Goal: Information Seeking & Learning: Check status

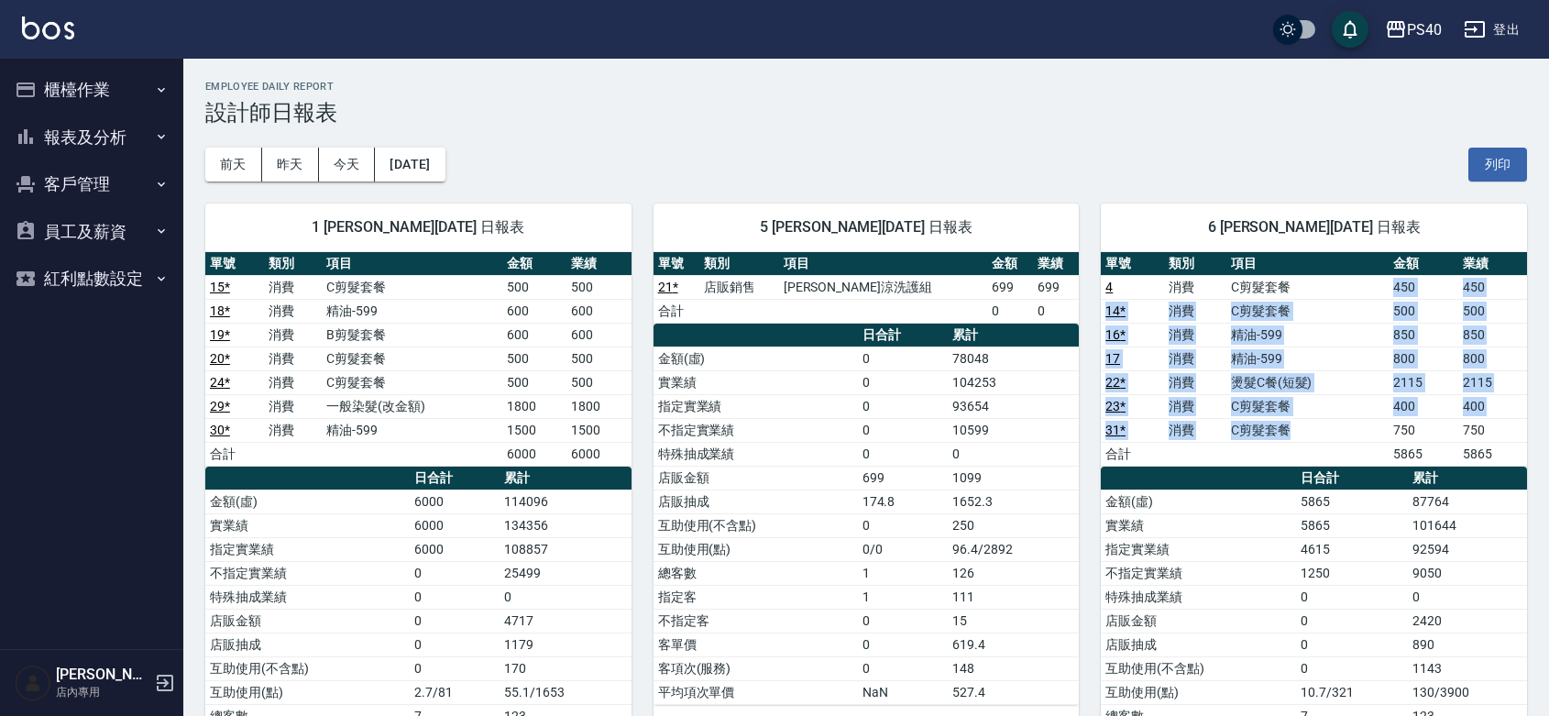
drag, startPoint x: 1292, startPoint y: 284, endPoint x: 1270, endPoint y: 419, distance: 136.5
click at [1292, 441] on tbody "4 消費 C剪髮套餐 450 450 14 * 消費 C剪髮套餐 500 500 16 * 消費 精油-599 850 850 17 消費 精油-599 80…" at bounding box center [1314, 370] width 426 height 191
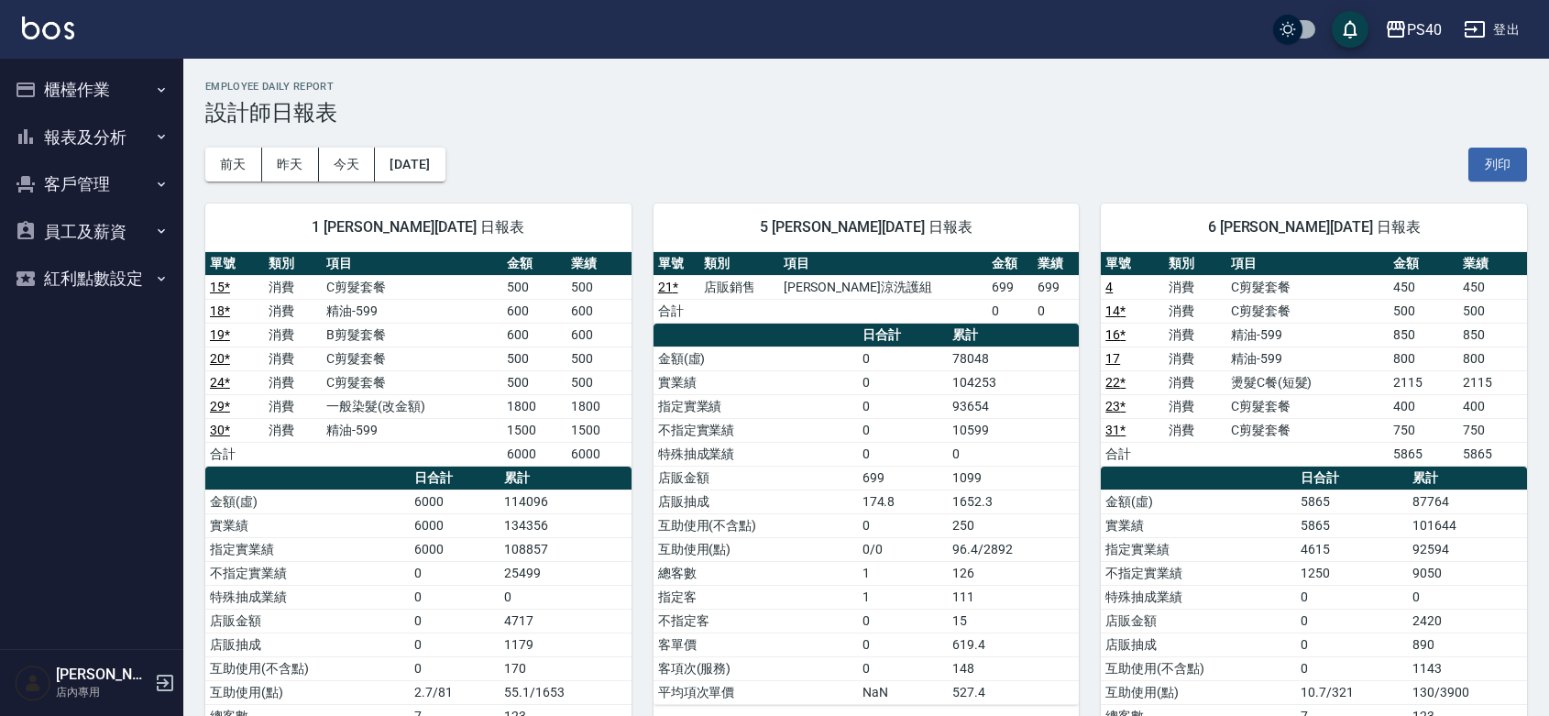
click at [1147, 181] on div "6 Hyna [PERSON_NAME][DATE] 日報表 單號 類別 項目 金額 業績 4 消費 C剪髮套餐 450 450 14 * 消費 C剪髮套餐 …" at bounding box center [1303, 525] width 448 height 688
click at [67, 142] on button "報表及分析" at bounding box center [91, 138] width 169 height 48
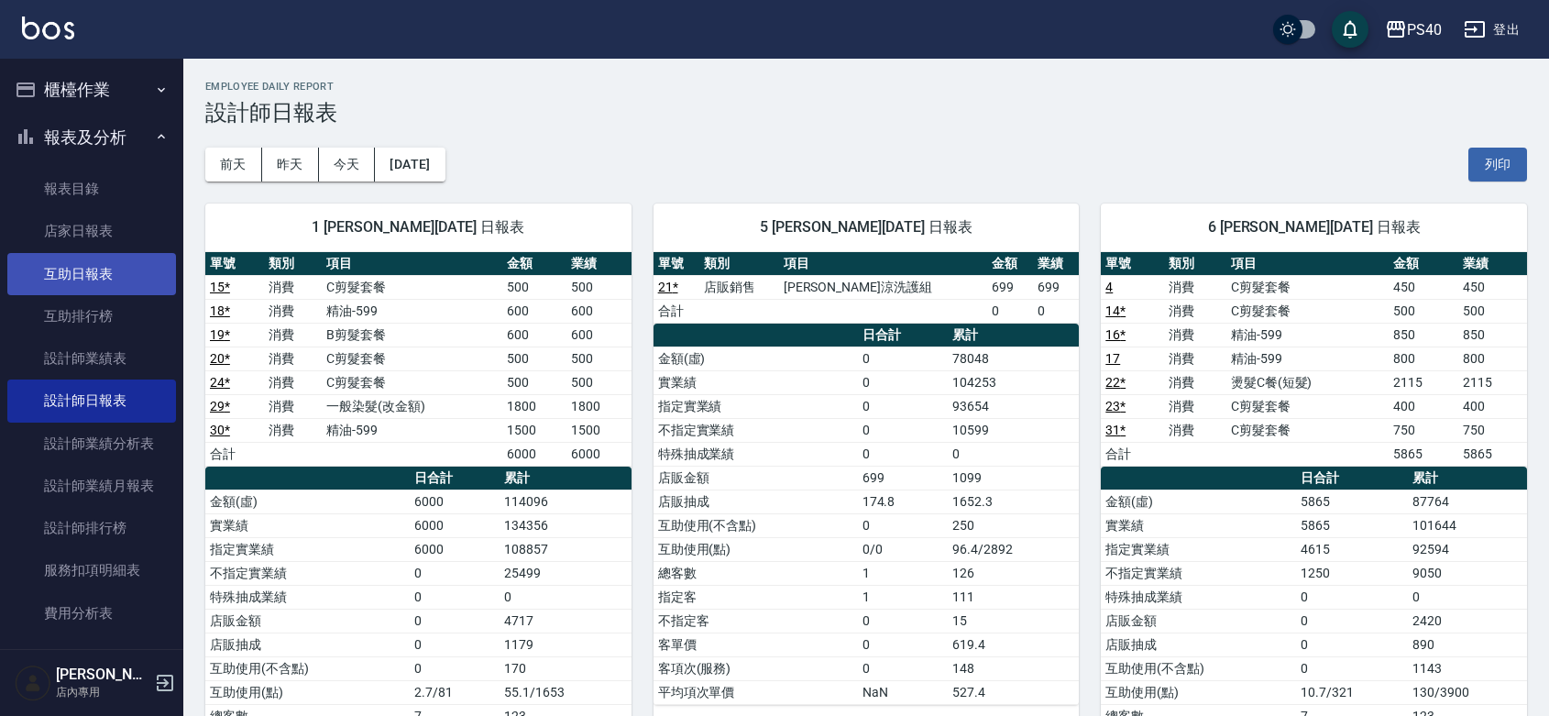
click at [111, 280] on link "互助日報表" at bounding box center [91, 274] width 169 height 42
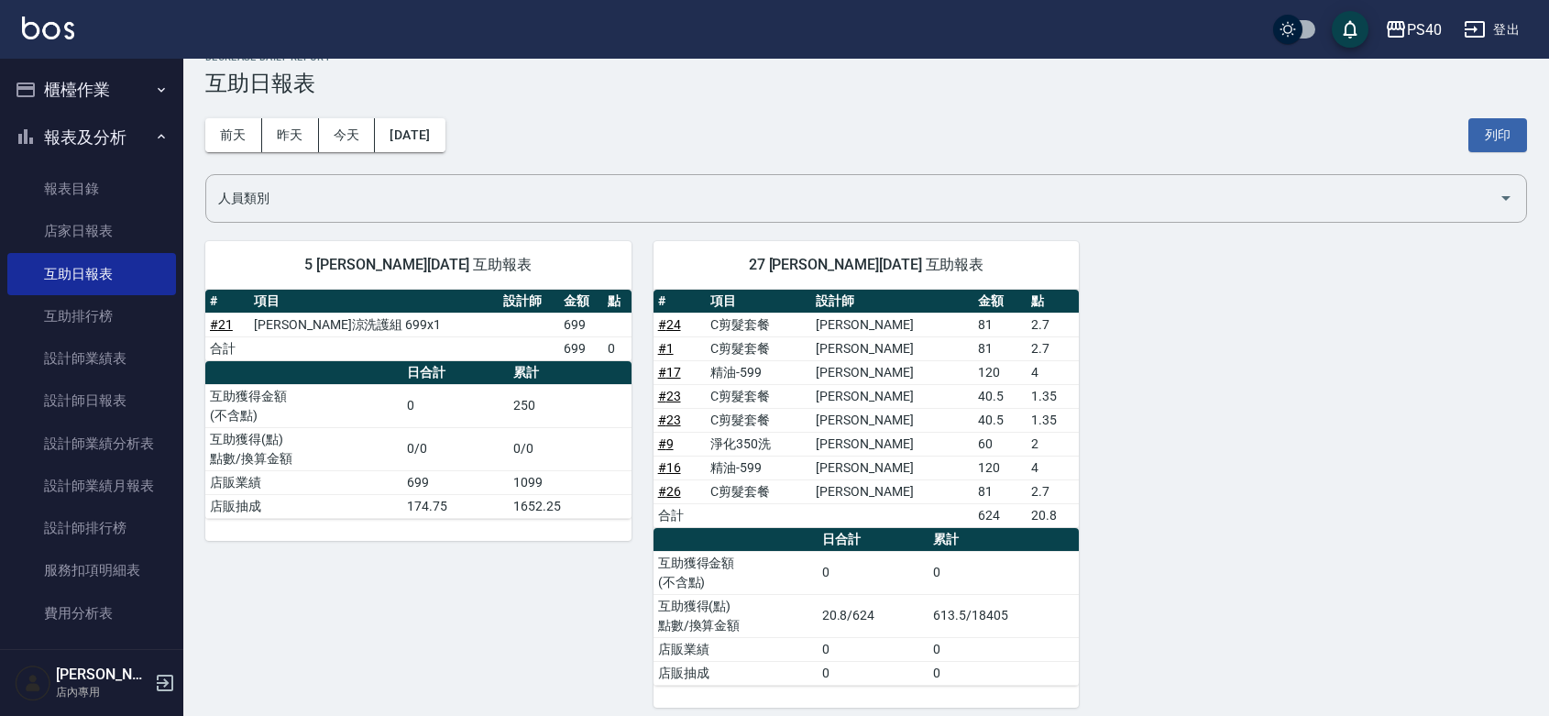
scroll to position [46, 0]
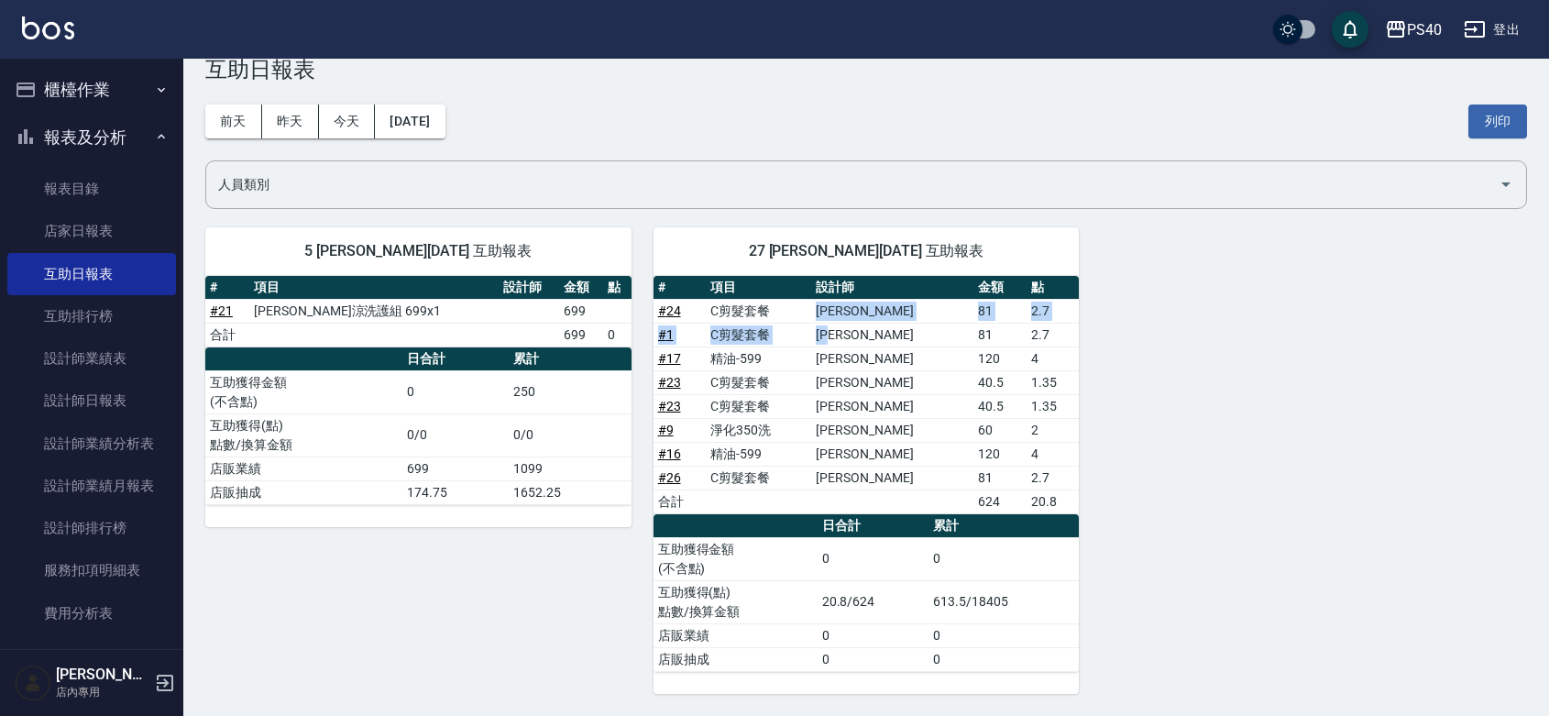
drag, startPoint x: 862, startPoint y: 308, endPoint x: 887, endPoint y: 322, distance: 28.3
click at [887, 322] on tbody "# 24 C剪髮套餐 [PERSON_NAME] 81 2.7 # 1 C剪髮套餐 [PERSON_NAME] 81 2.7 # 17 精油-599 [PER…" at bounding box center [866, 406] width 426 height 214
drag, startPoint x: 855, startPoint y: 359, endPoint x: 875, endPoint y: 368, distance: 22.1
click at [875, 363] on td "[PERSON_NAME]" at bounding box center [892, 358] width 162 height 24
click at [876, 374] on td "[PERSON_NAME]" at bounding box center [892, 382] width 162 height 24
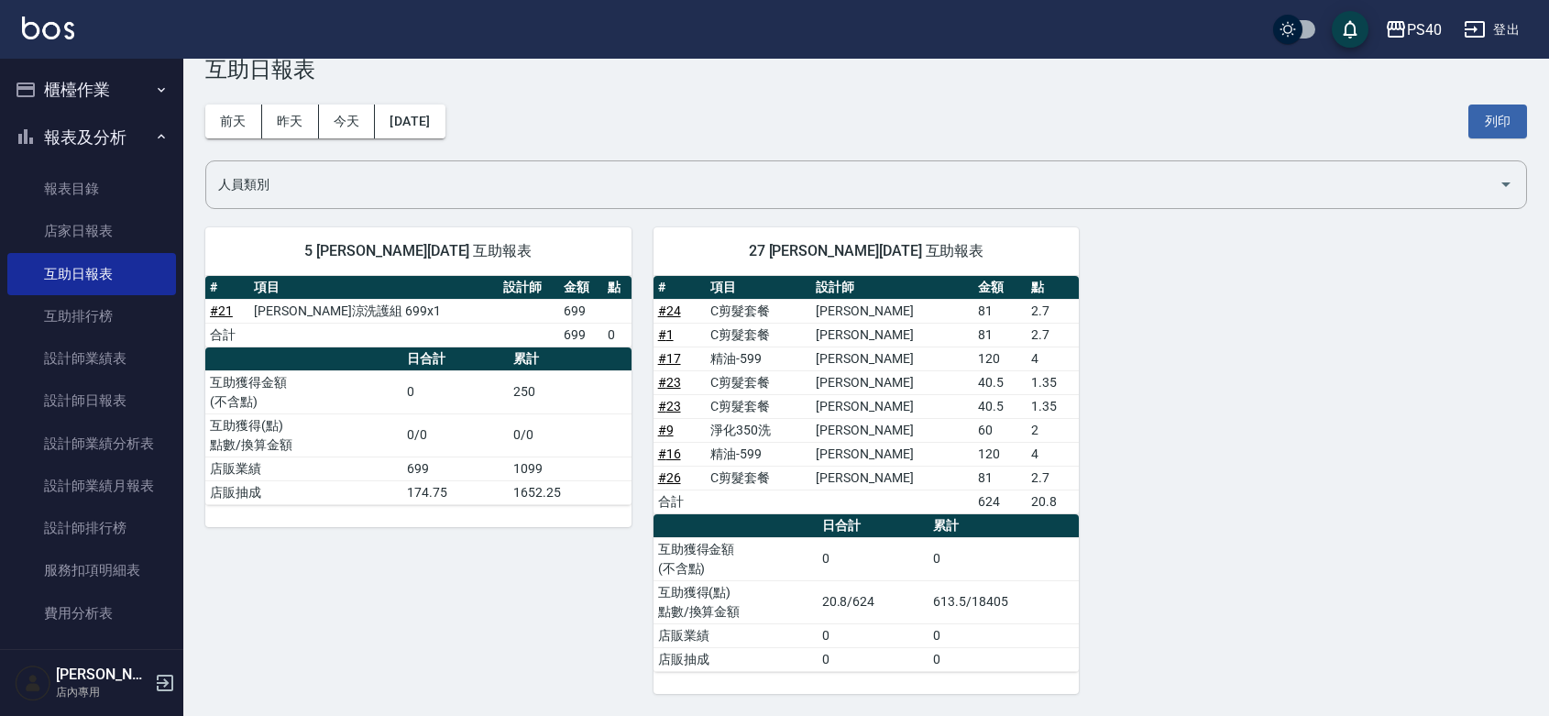
click at [871, 406] on td "[PERSON_NAME]" at bounding box center [892, 406] width 162 height 24
drag, startPoint x: 866, startPoint y: 422, endPoint x: 866, endPoint y: 440, distance: 18.3
click at [866, 423] on td "[PERSON_NAME]" at bounding box center [892, 430] width 162 height 24
click at [864, 445] on td "[PERSON_NAME]" at bounding box center [892, 454] width 162 height 24
click at [862, 477] on td "[PERSON_NAME]" at bounding box center [892, 478] width 162 height 24
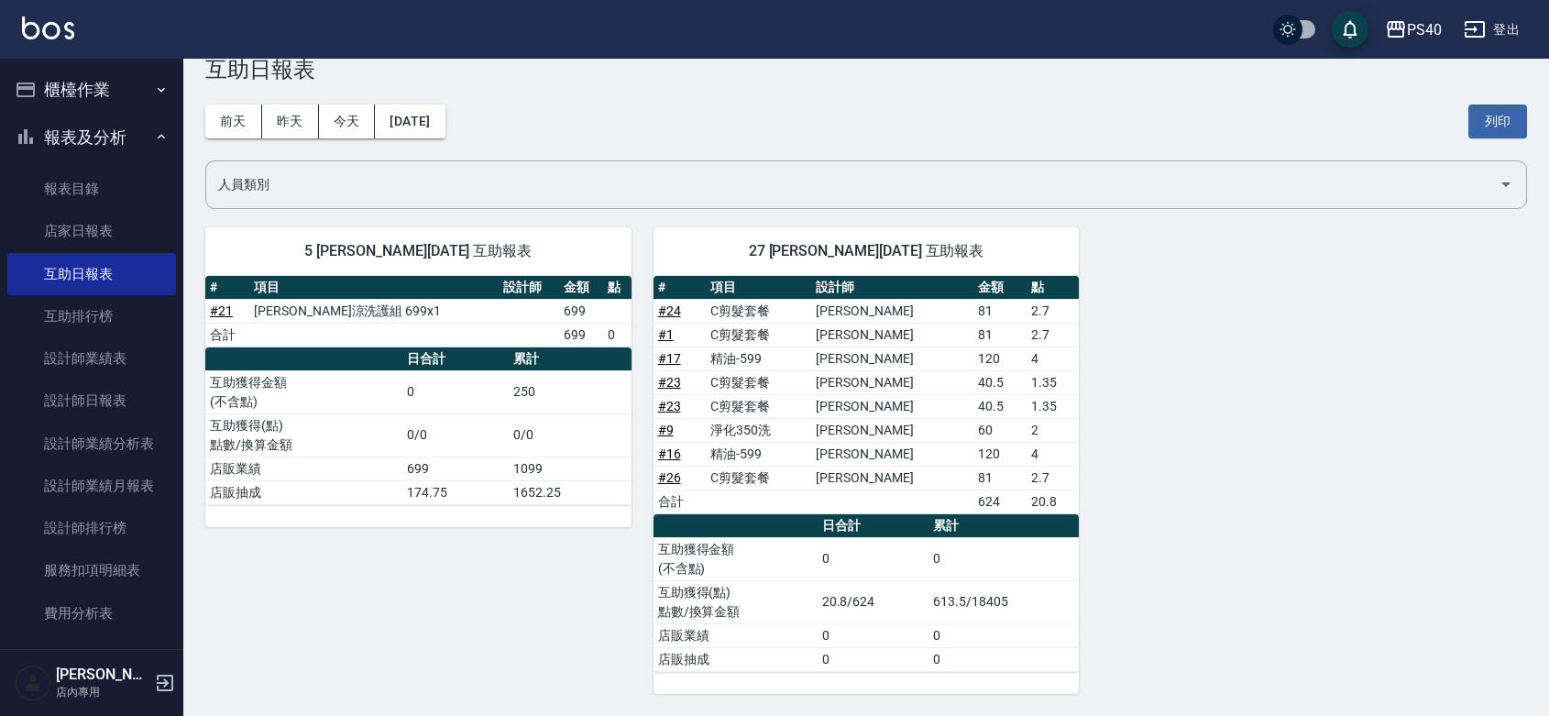
click at [1109, 434] on div "5 [PERSON_NAME][DATE] 互助報表 # 項目 設計師 金額 點 # 21 水水沁涼洗護組 699x1 699 合計 699 0 日合計 累計…" at bounding box center [855, 449] width 1344 height 488
drag, startPoint x: 785, startPoint y: 477, endPoint x: 730, endPoint y: 474, distance: 56.0
click at [730, 474] on td "C剪髮套餐" at bounding box center [758, 478] width 105 height 24
click at [767, 461] on td "精油-599" at bounding box center [758, 454] width 105 height 24
drag, startPoint x: 885, startPoint y: 326, endPoint x: 850, endPoint y: 337, distance: 37.4
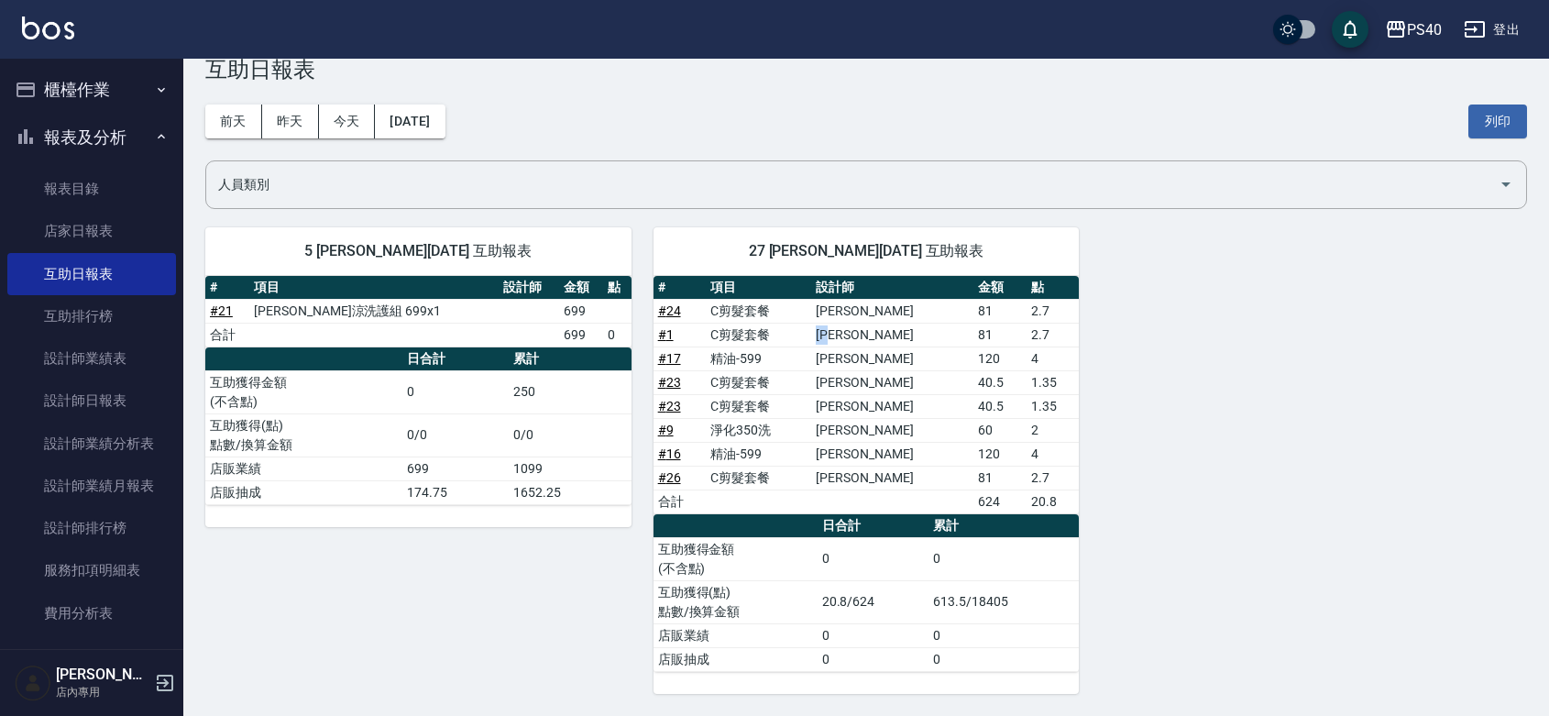
click at [850, 337] on tr "# 1 C剪髮套餐 [PERSON_NAME] 81 2.7" at bounding box center [866, 335] width 426 height 24
drag, startPoint x: 890, startPoint y: 429, endPoint x: 862, endPoint y: 429, distance: 27.5
click at [862, 429] on td "[PERSON_NAME]" at bounding box center [892, 430] width 162 height 24
drag, startPoint x: 896, startPoint y: 308, endPoint x: 858, endPoint y: 308, distance: 38.5
click at [858, 308] on td "[PERSON_NAME]" at bounding box center [892, 311] width 162 height 24
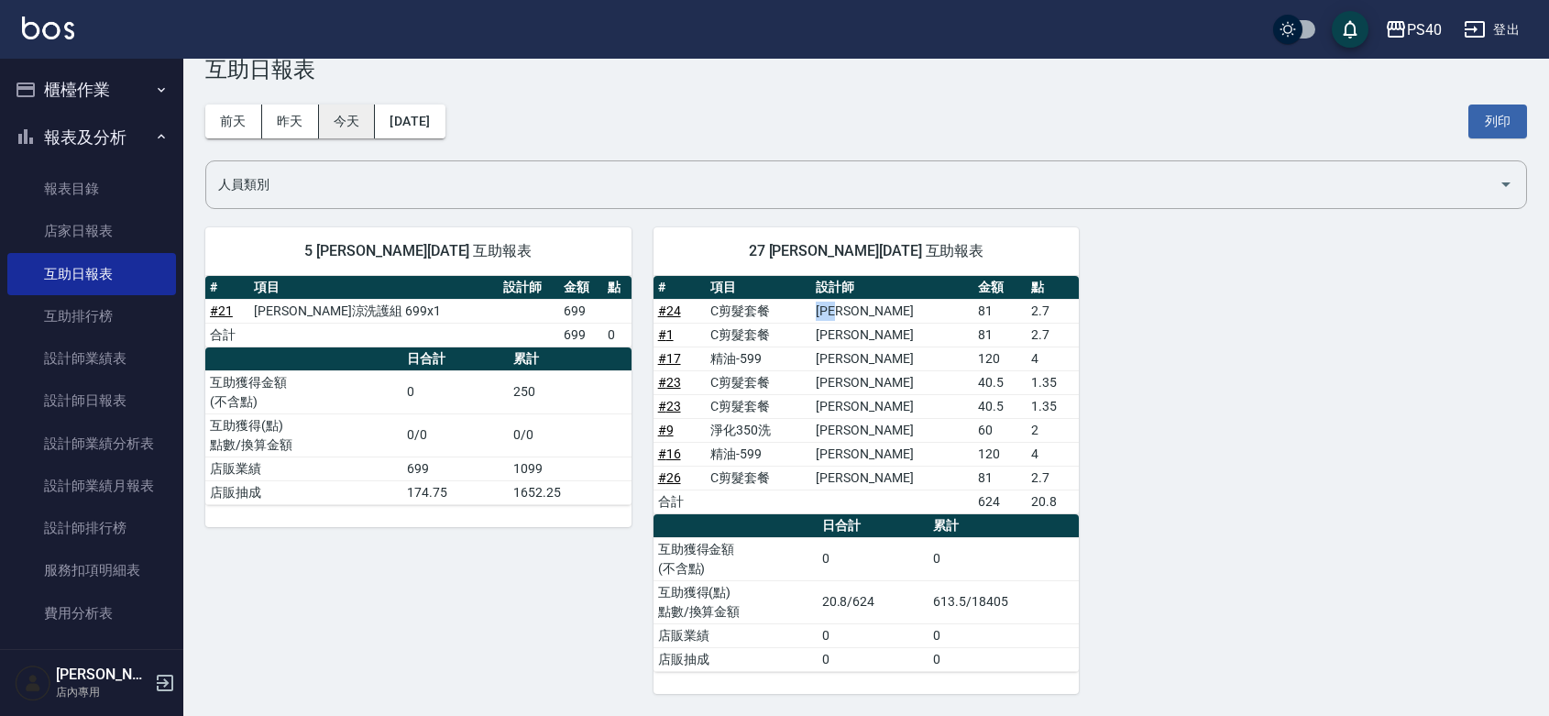
click at [340, 115] on button "今天" at bounding box center [347, 121] width 57 height 34
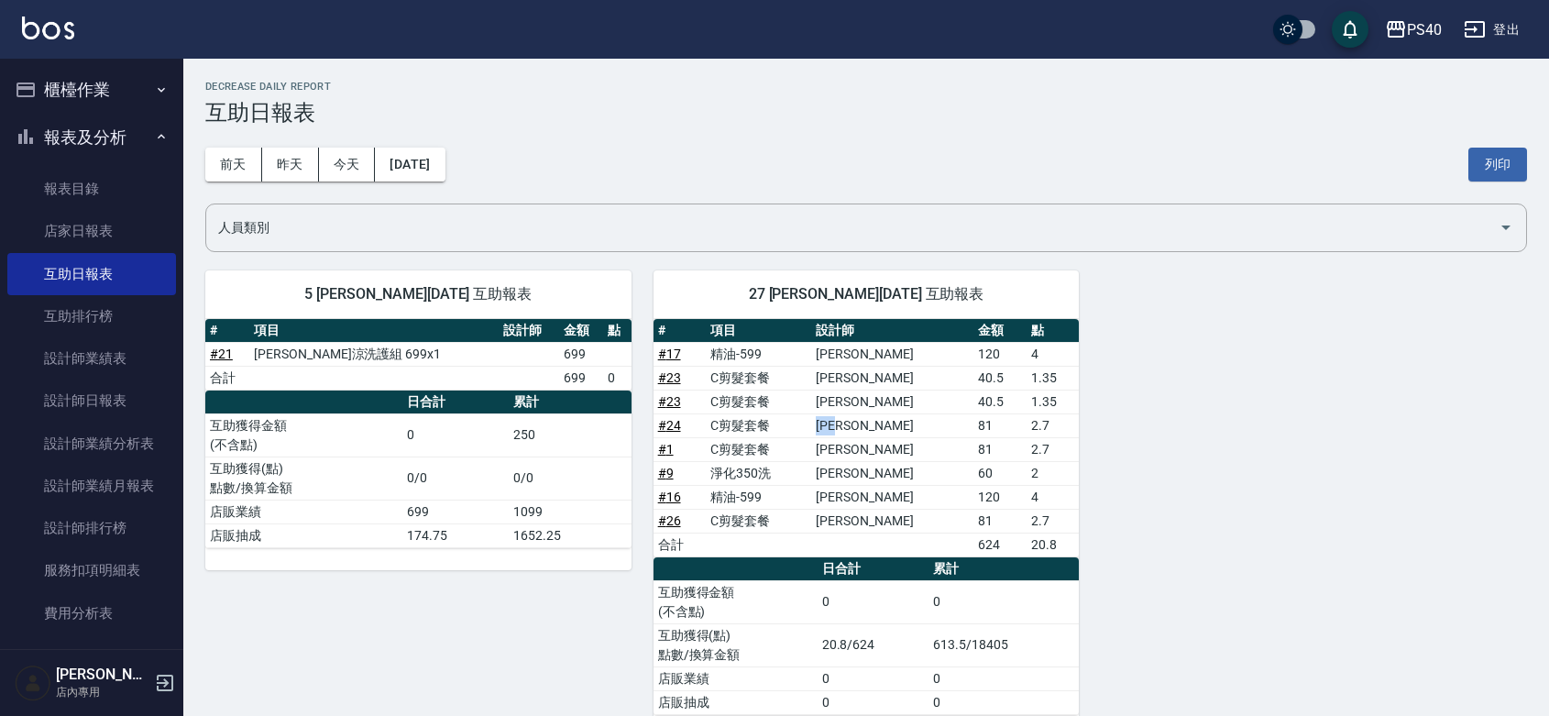
drag, startPoint x: 894, startPoint y: 427, endPoint x: 855, endPoint y: 423, distance: 38.7
click at [855, 423] on td "[PERSON_NAME]" at bounding box center [892, 425] width 162 height 24
drag, startPoint x: 600, startPoint y: 113, endPoint x: 282, endPoint y: 181, distance: 325.4
click at [598, 113] on h3 "互助日報表" at bounding box center [866, 113] width 1322 height 26
click at [75, 419] on link "設計師日報表" at bounding box center [91, 400] width 169 height 42
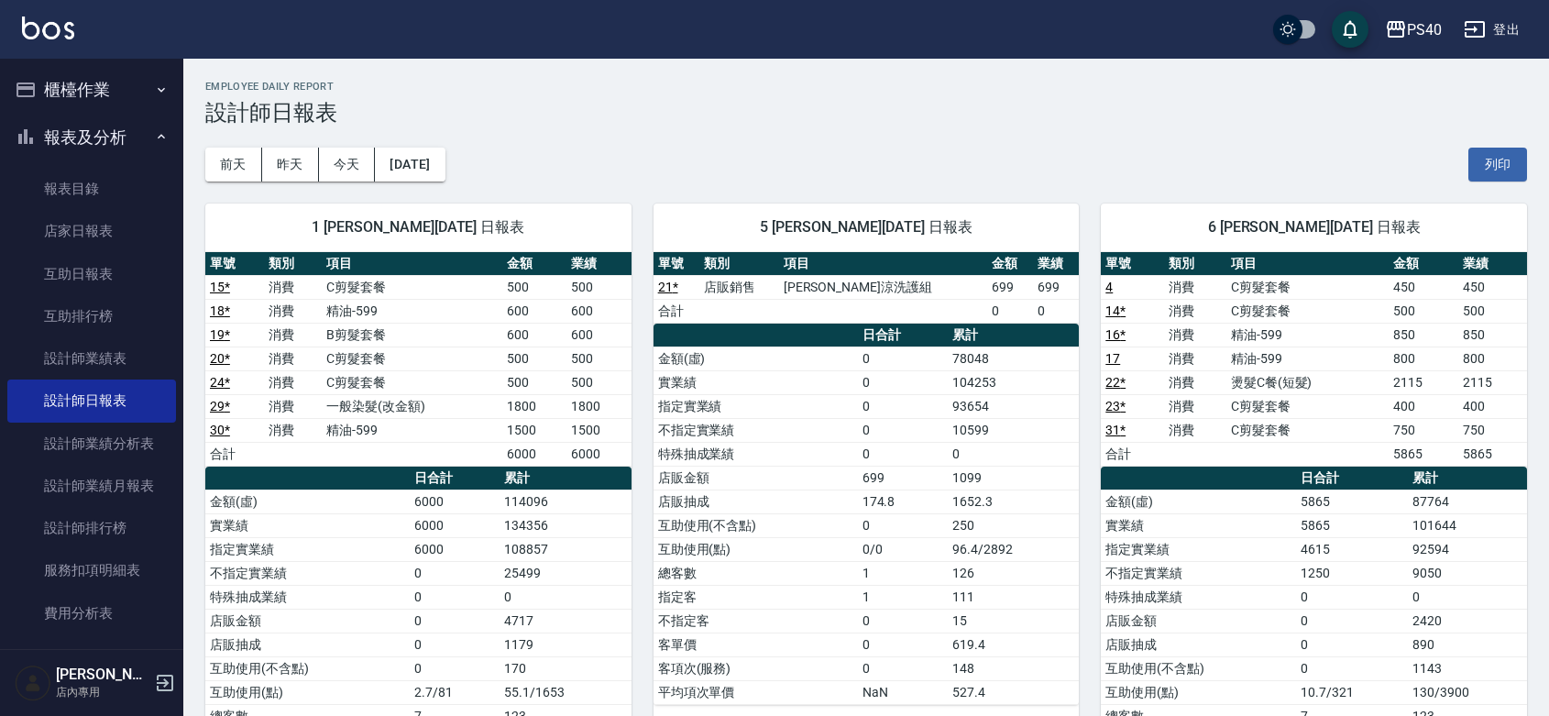
drag, startPoint x: 1243, startPoint y: 406, endPoint x: 1257, endPoint y: 409, distance: 14.0
click at [1244, 406] on td "C剪髮套餐" at bounding box center [1307, 406] width 163 height 24
drag, startPoint x: 1284, startPoint y: 428, endPoint x: 1274, endPoint y: 429, distance: 10.1
click at [1283, 432] on td "C剪髮套餐" at bounding box center [1307, 430] width 163 height 24
click at [1289, 154] on div "[DATE] [DATE] [DATE] [DATE] 列印" at bounding box center [866, 165] width 1322 height 78
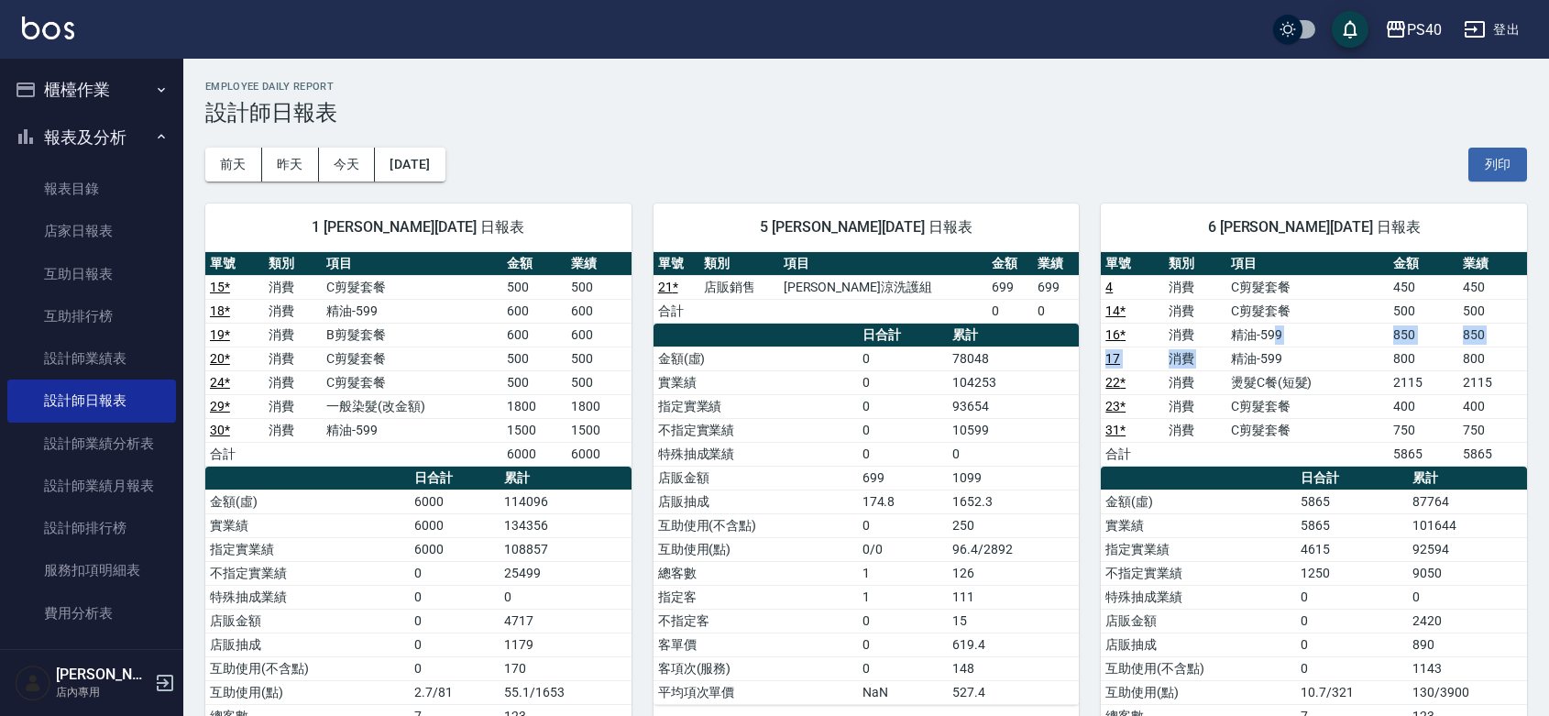
drag, startPoint x: 1238, startPoint y: 354, endPoint x: 1277, endPoint y: 339, distance: 41.2
click at [1277, 339] on tbody "4 消費 C剪髮套餐 450 450 14 * 消費 C剪髮套餐 500 500 16 * 消費 精油-599 850 850 17 消費 精油-599 80…" at bounding box center [1314, 370] width 426 height 191
drag, startPoint x: 1286, startPoint y: 426, endPoint x: 1213, endPoint y: 412, distance: 74.6
click at [1219, 414] on tbody "4 消費 C剪髮套餐 450 450 14 * 消費 C剪髮套餐 500 500 16 * 消費 精油-599 850 850 17 消費 精油-599 80…" at bounding box center [1314, 370] width 426 height 191
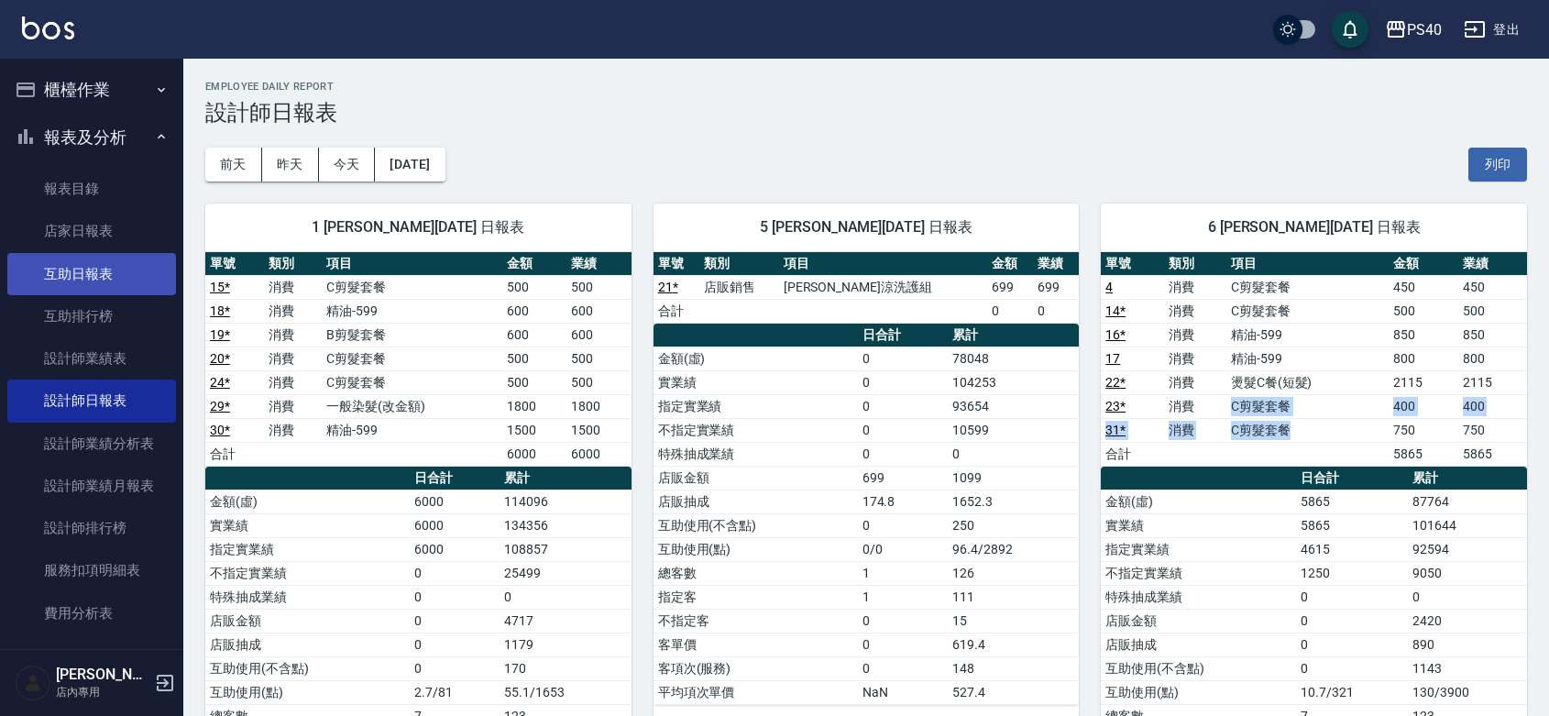
click at [111, 275] on link "互助日報表" at bounding box center [91, 274] width 169 height 42
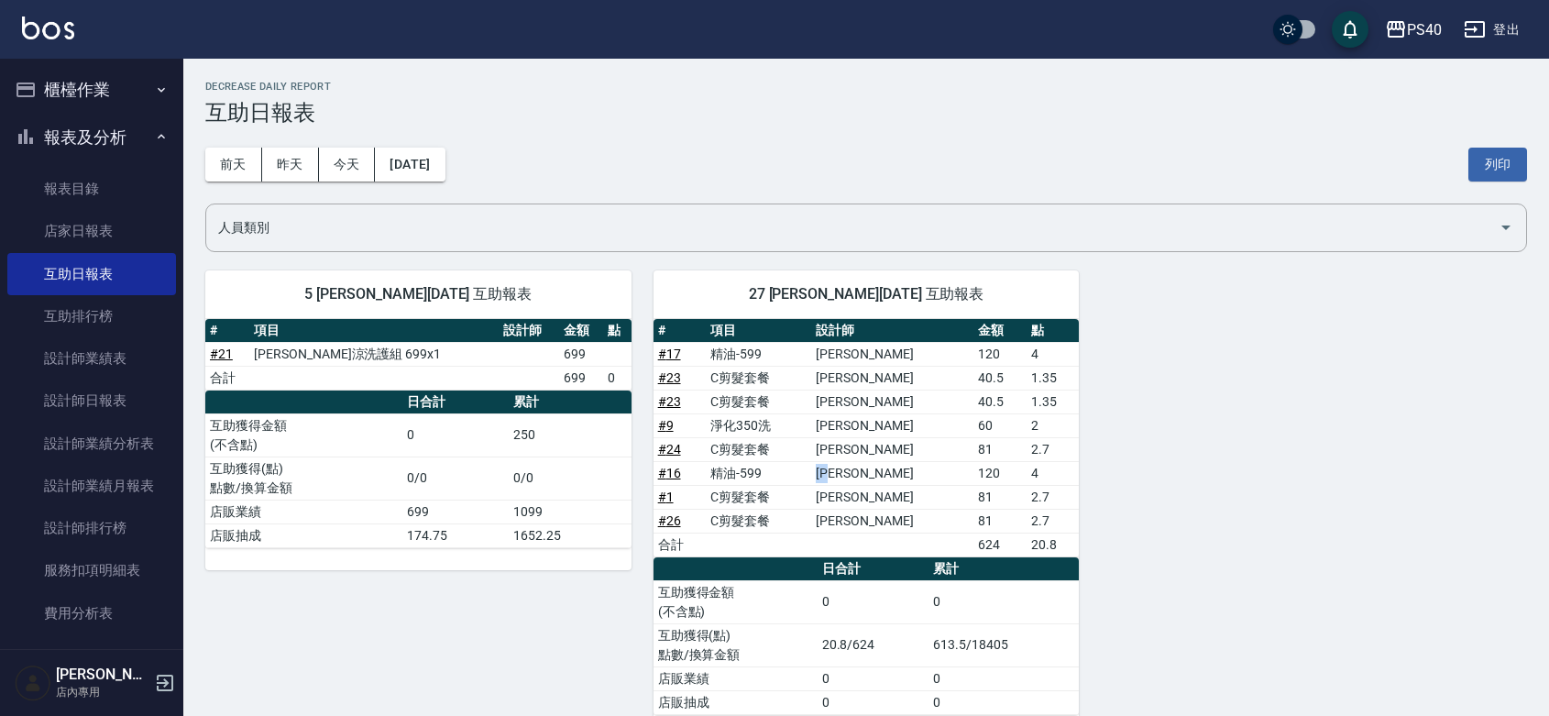
drag, startPoint x: 881, startPoint y: 478, endPoint x: 853, endPoint y: 378, distance: 104.5
click at [853, 458] on tbody "# 17 精油-599 [PERSON_NAME]120 4 # 23 C剪髮套餐 [PERSON_NAME] 40.5 1.35 # 23 C剪髮套餐 [P…" at bounding box center [866, 449] width 426 height 214
drag, startPoint x: 871, startPoint y: 351, endPoint x: 852, endPoint y: 345, distance: 19.4
click at [852, 345] on tr "# 17 精油-599 [PERSON_NAME]120 4" at bounding box center [866, 354] width 426 height 24
drag, startPoint x: 873, startPoint y: 376, endPoint x: 873, endPoint y: 408, distance: 32.1
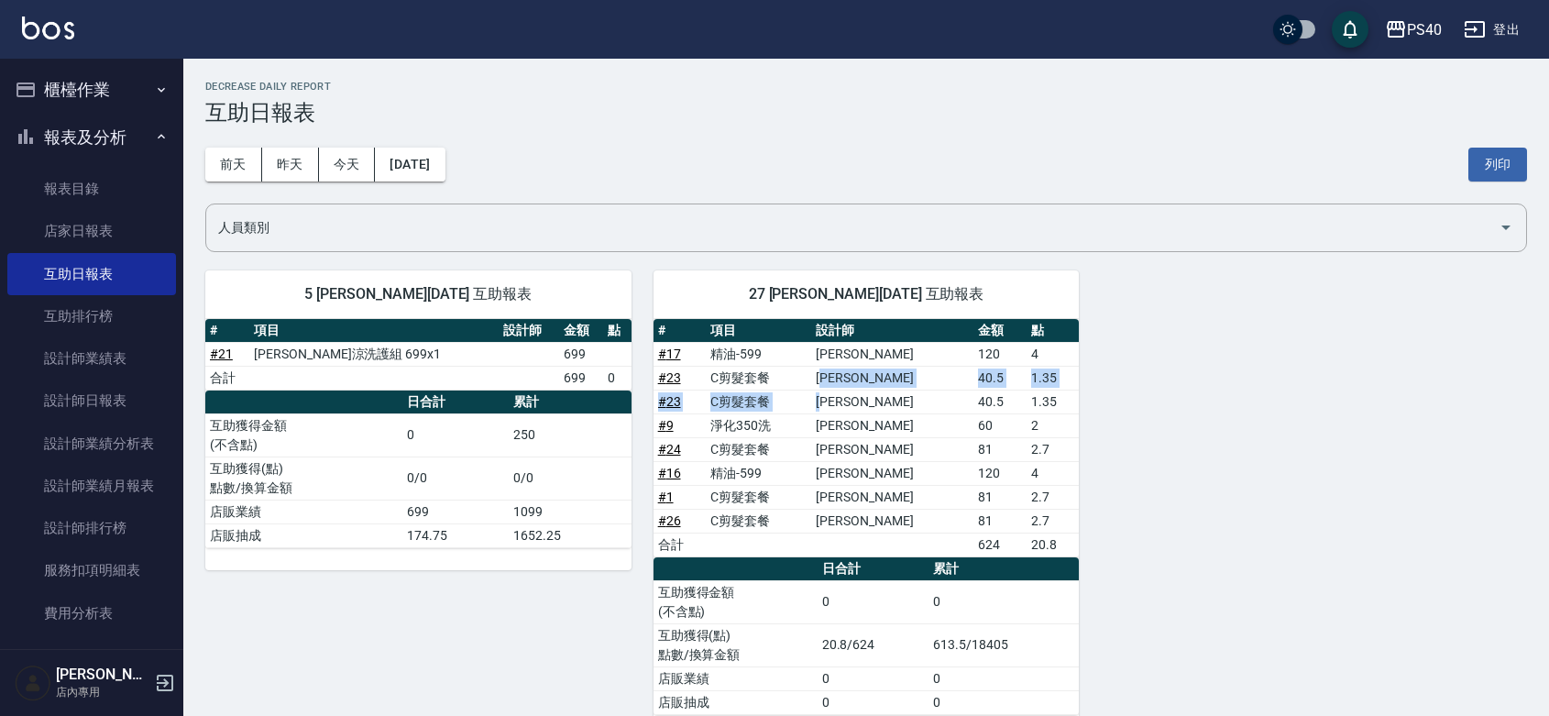
click at [873, 404] on tbody "# 17 精油-599 [PERSON_NAME]120 4 # 23 C剪髮套餐 [PERSON_NAME] 40.5 1.35 # 23 C剪髮套餐 [P…" at bounding box center [866, 449] width 426 height 214
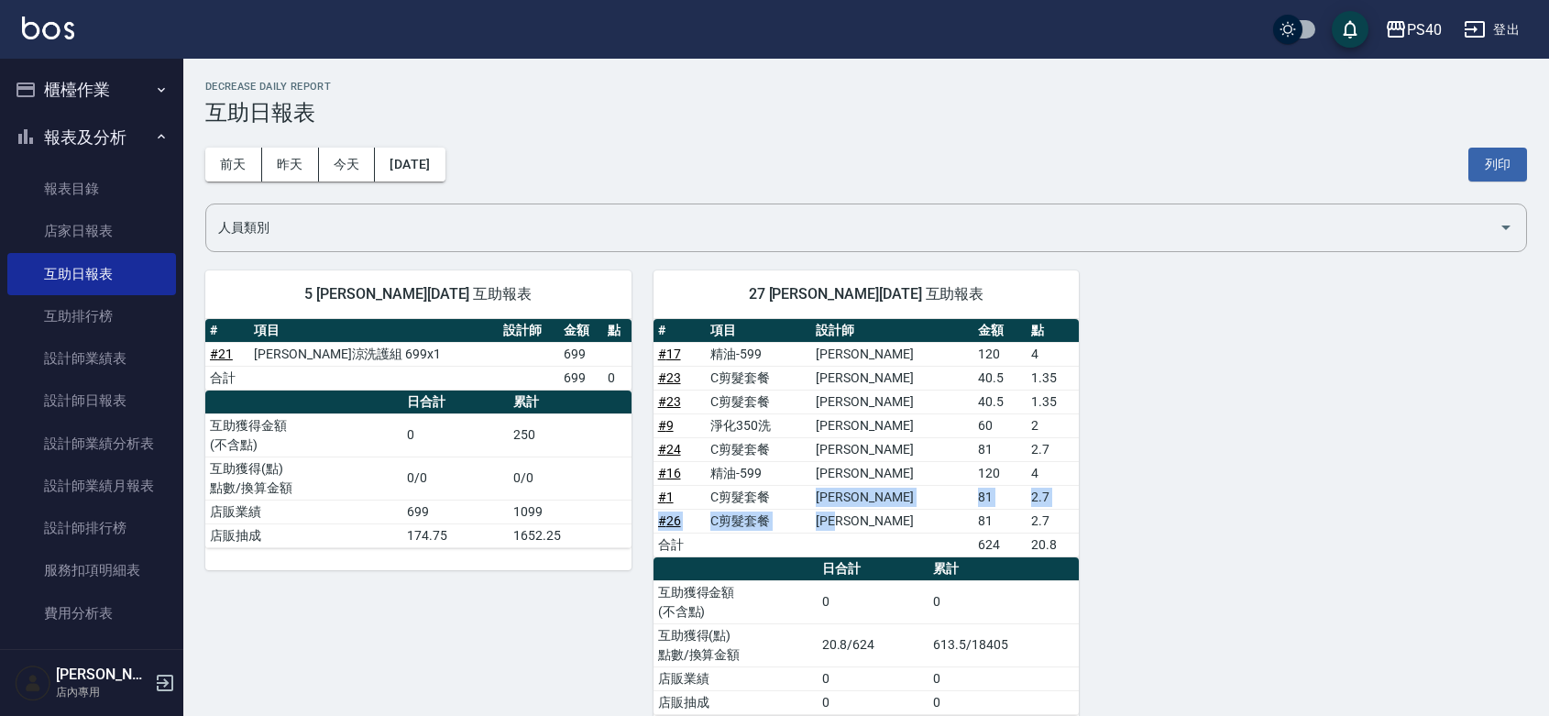
drag, startPoint x: 894, startPoint y: 519, endPoint x: 849, endPoint y: 498, distance: 50.4
click at [849, 498] on tbody "# 17 精油-599 [PERSON_NAME]120 4 # 23 C剪髮套餐 [PERSON_NAME] 40.5 1.35 # 23 C剪髮套餐 [P…" at bounding box center [866, 449] width 426 height 214
drag, startPoint x: 891, startPoint y: 447, endPoint x: 852, endPoint y: 437, distance: 39.8
click at [852, 437] on tr "# 24 C剪髮套餐 [PERSON_NAME] 81 2.7" at bounding box center [866, 449] width 426 height 24
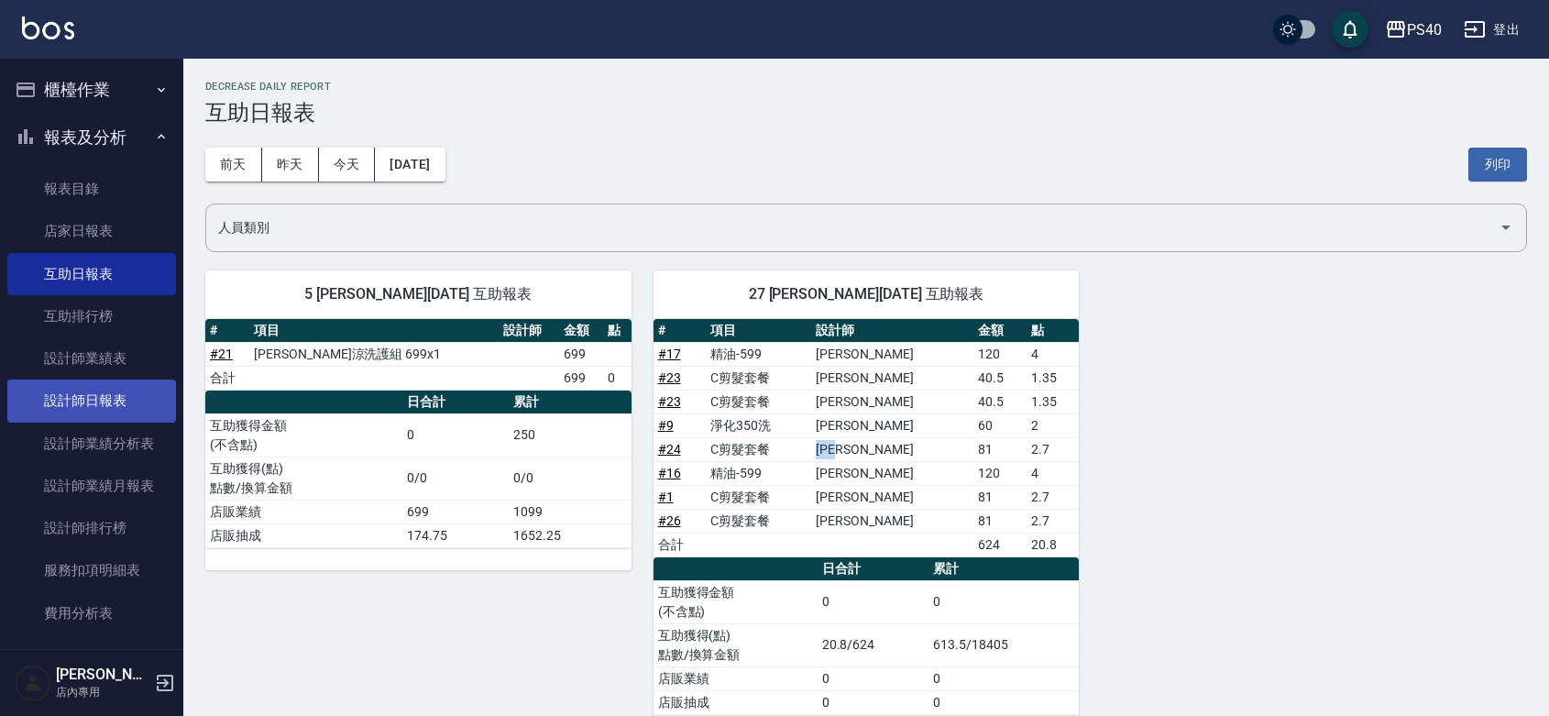
click at [117, 390] on link "設計師日報表" at bounding box center [91, 400] width 169 height 42
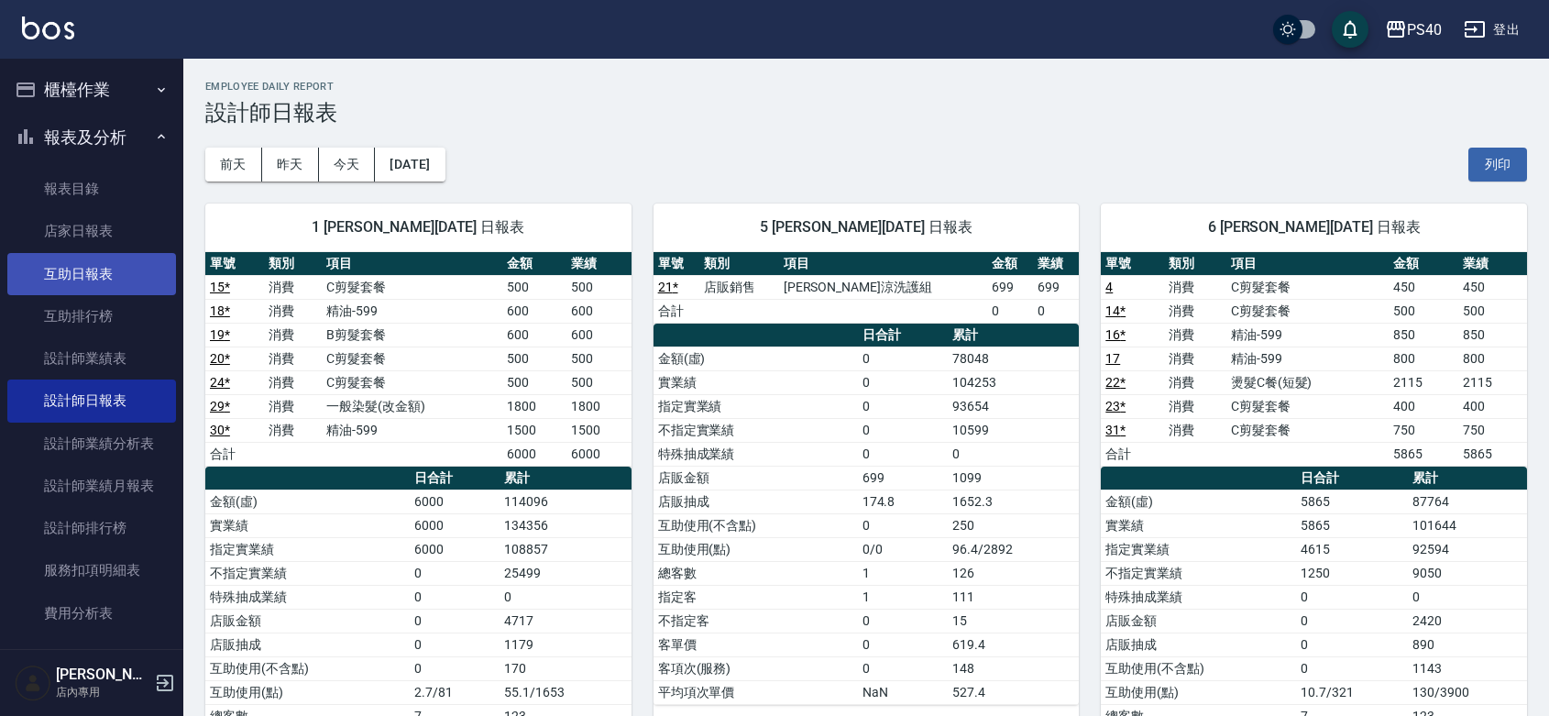
click at [106, 258] on link "互助日報表" at bounding box center [91, 274] width 169 height 42
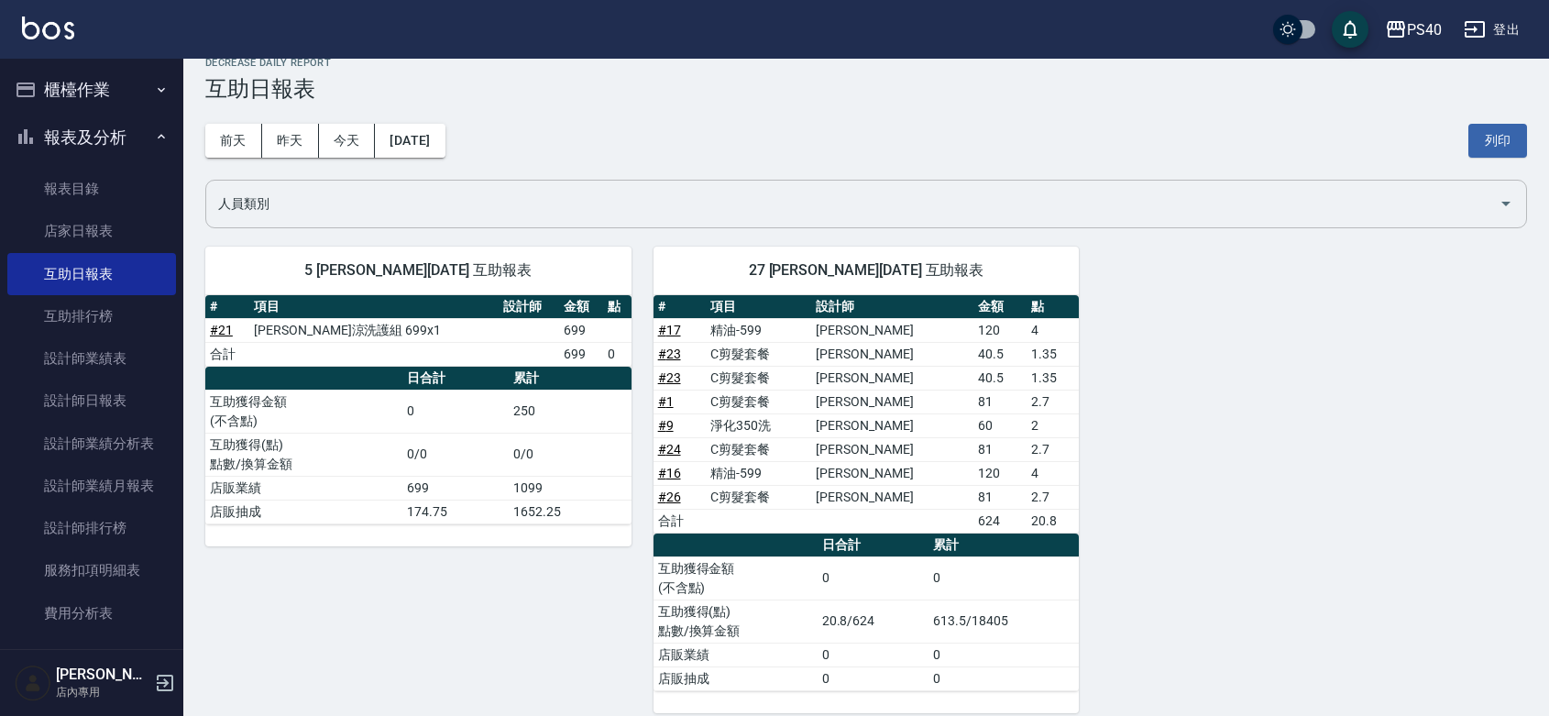
scroll to position [46, 0]
